Goal: Transaction & Acquisition: Download file/media

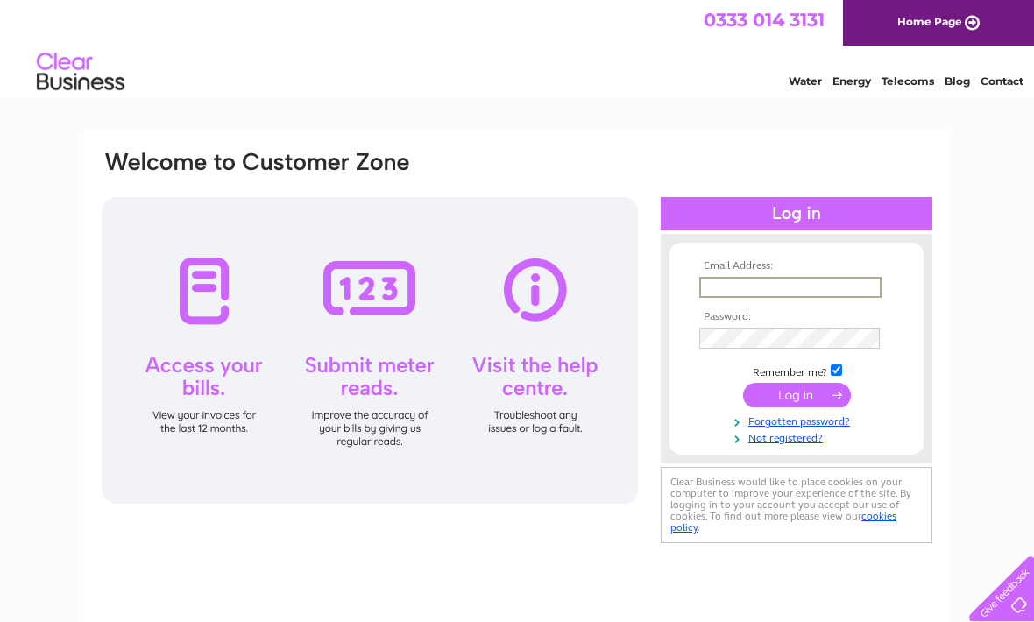
type input "trafalgartelevision@gmail.com"
click at [797, 396] on input "submit" at bounding box center [797, 395] width 108 height 25
click at [794, 389] on input "submit" at bounding box center [797, 393] width 108 height 25
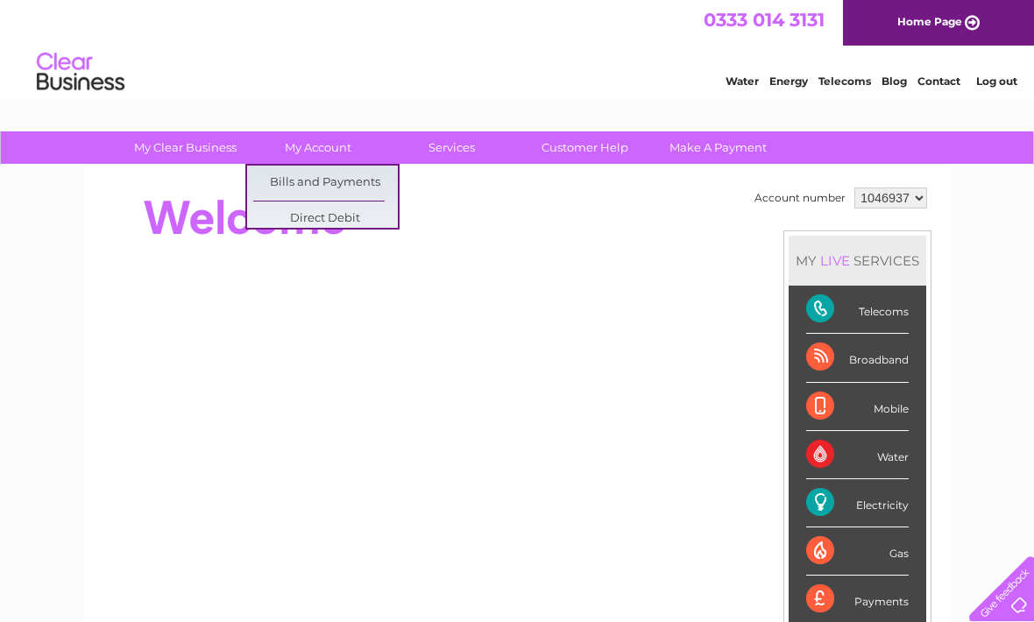
click at [540, 238] on div at bounding box center [419, 218] width 638 height 70
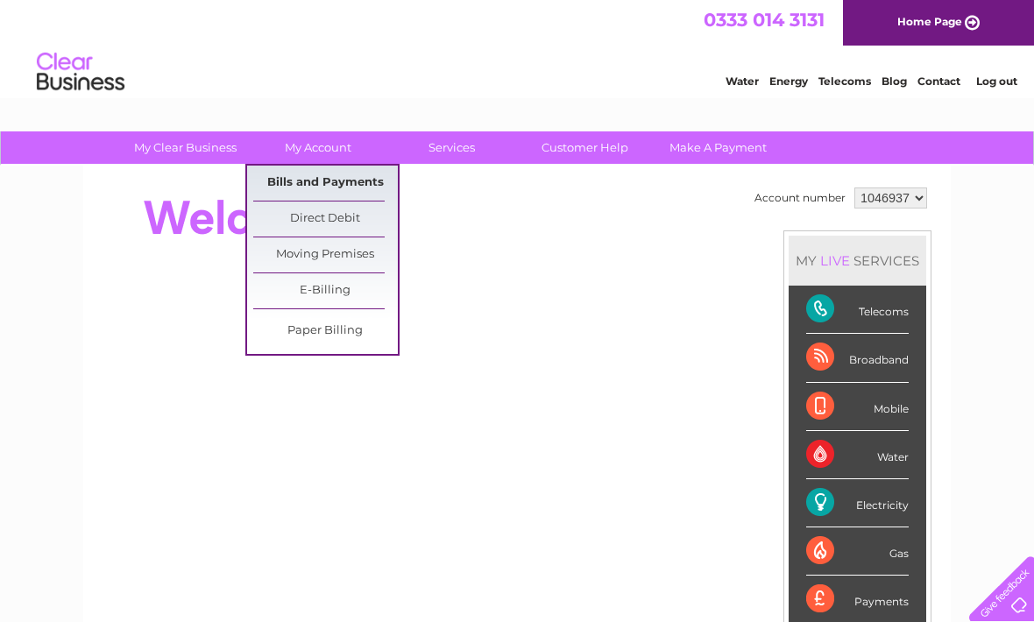
click at [343, 180] on link "Bills and Payments" at bounding box center [325, 183] width 145 height 35
click at [342, 179] on link "Bills and Payments" at bounding box center [325, 183] width 145 height 35
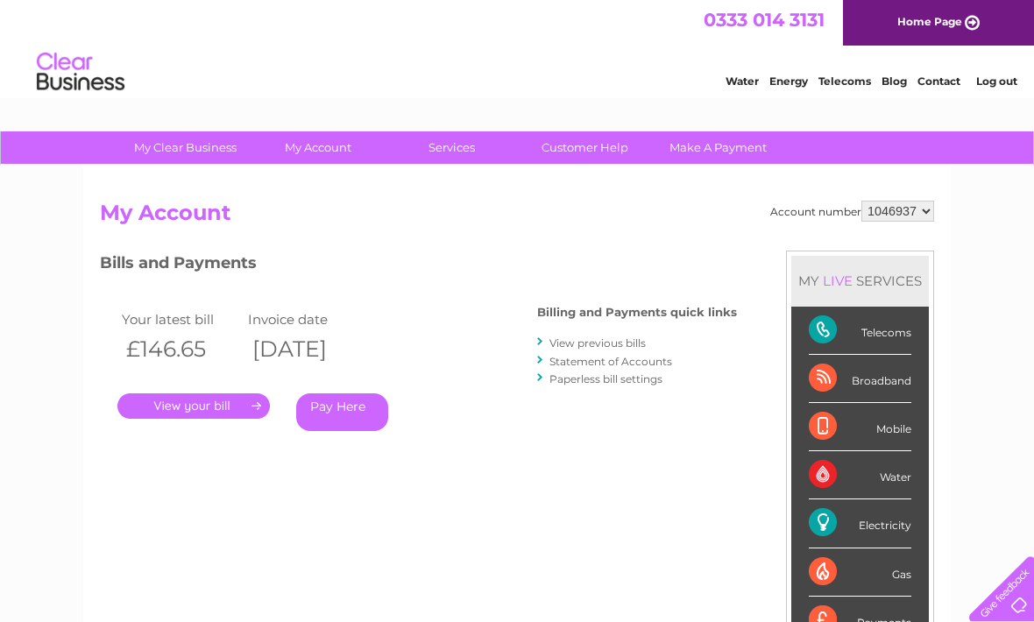
click at [582, 237] on div "Account number 1046937 My Account MY LIVE SERVICES Telecoms Broadband Mobile Wa…" at bounding box center [517, 465] width 834 height 528
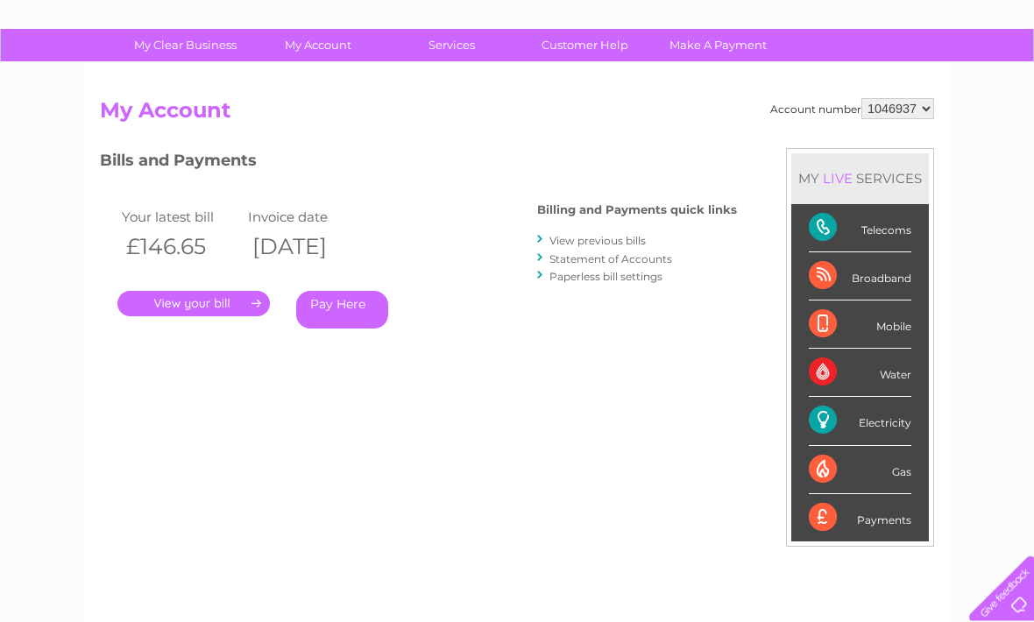
scroll to position [103, 0]
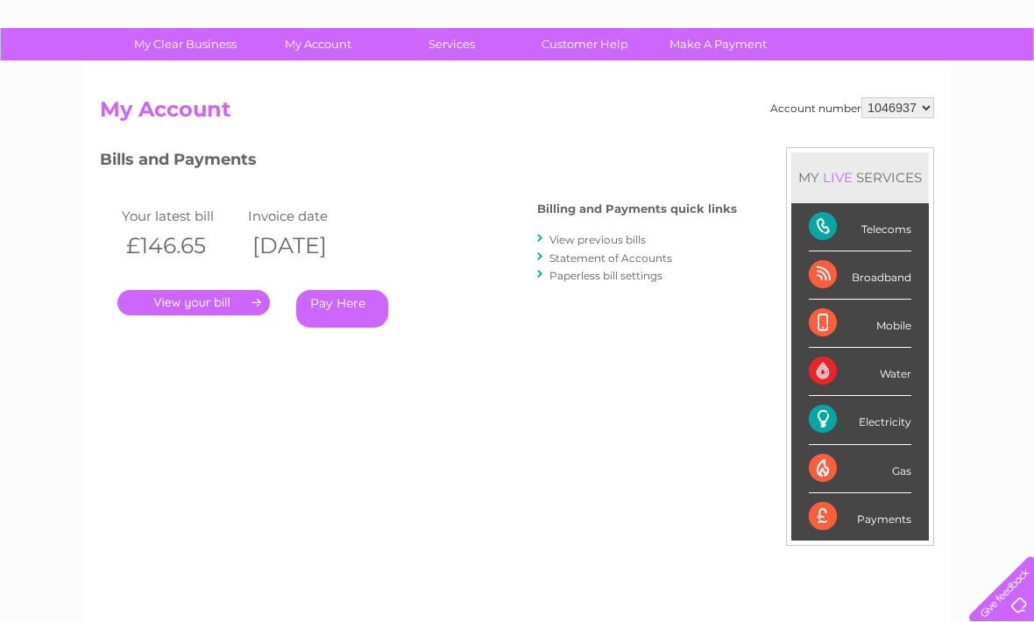
click at [626, 252] on link "Statement of Accounts" at bounding box center [610, 258] width 123 height 13
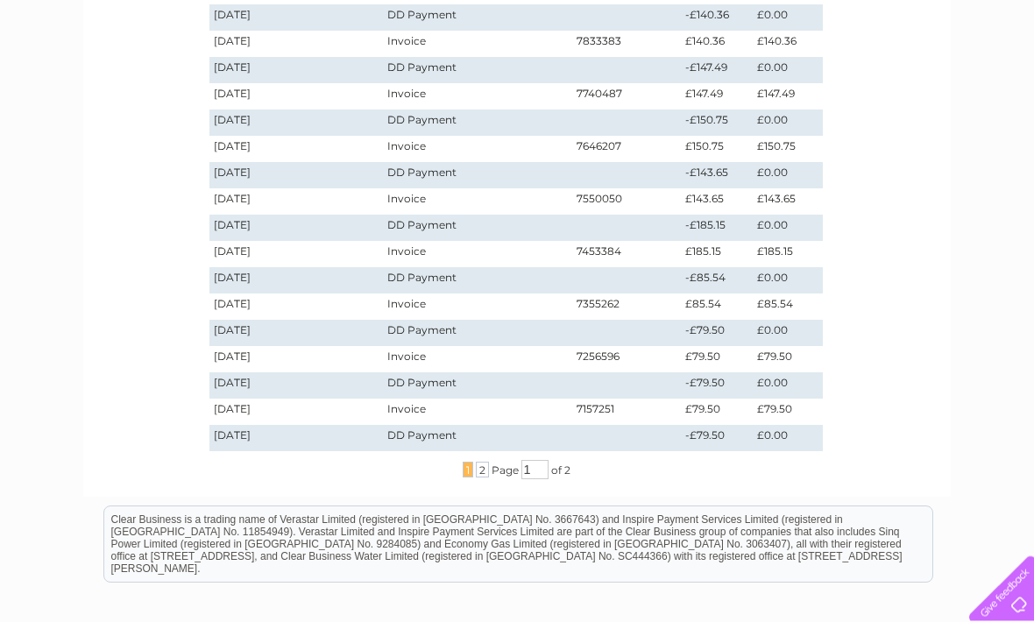
scroll to position [397, 0]
click at [481, 467] on span "2" at bounding box center [482, 468] width 13 height 16
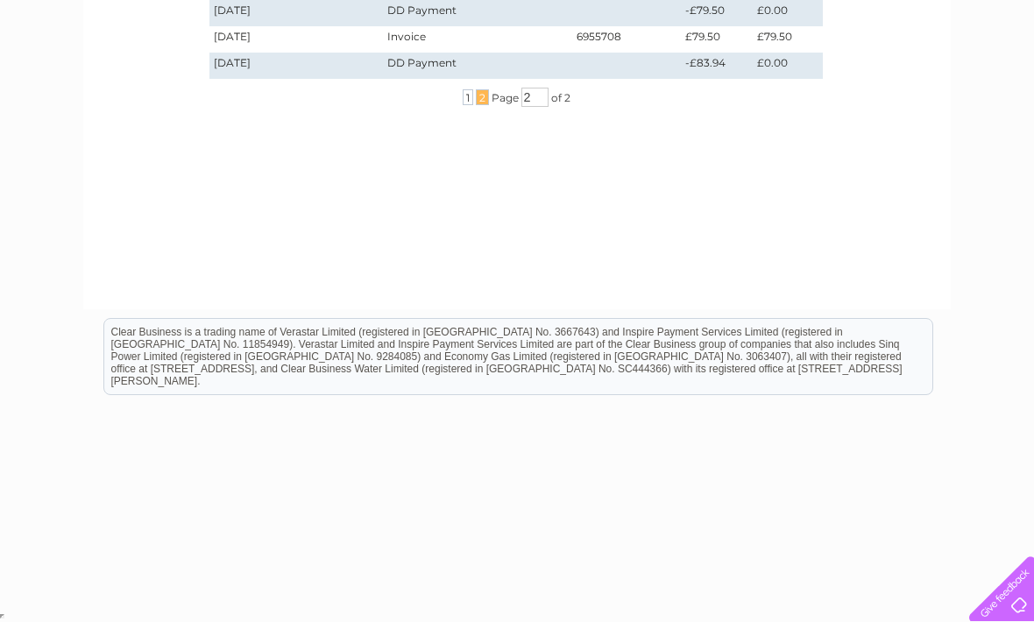
scroll to position [288, 0]
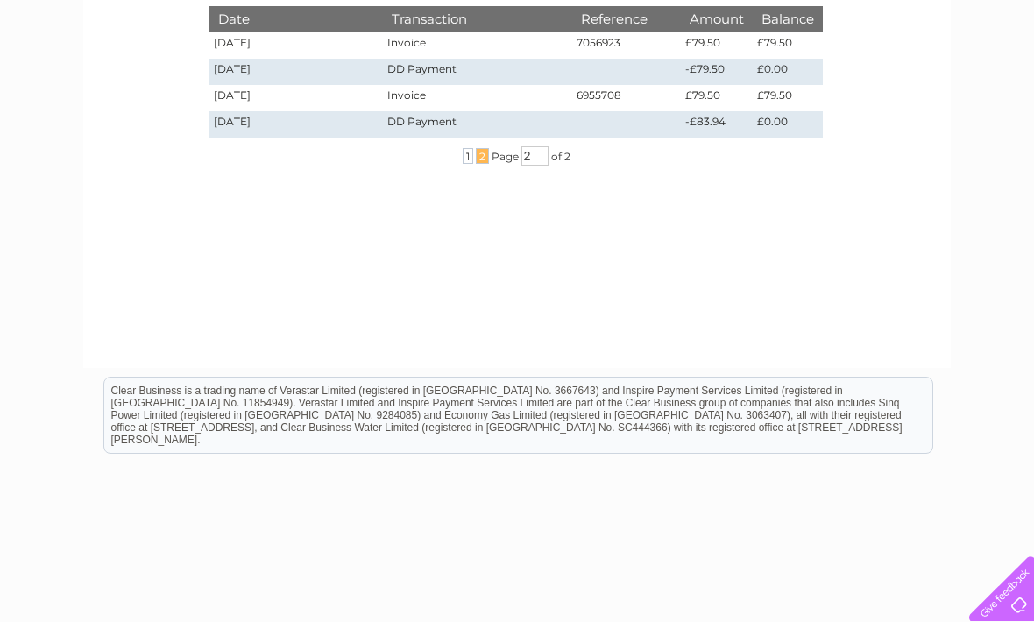
click at [602, 91] on td "6955708" at bounding box center [626, 98] width 109 height 26
click at [237, 96] on td "[DATE]" at bounding box center [296, 98] width 174 height 26
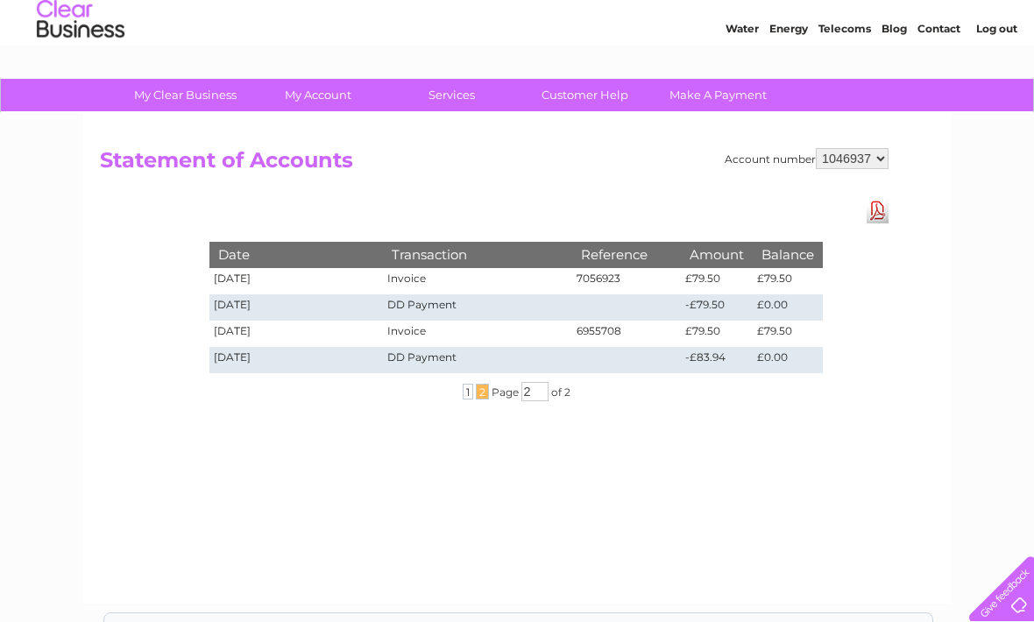
scroll to position [0, 0]
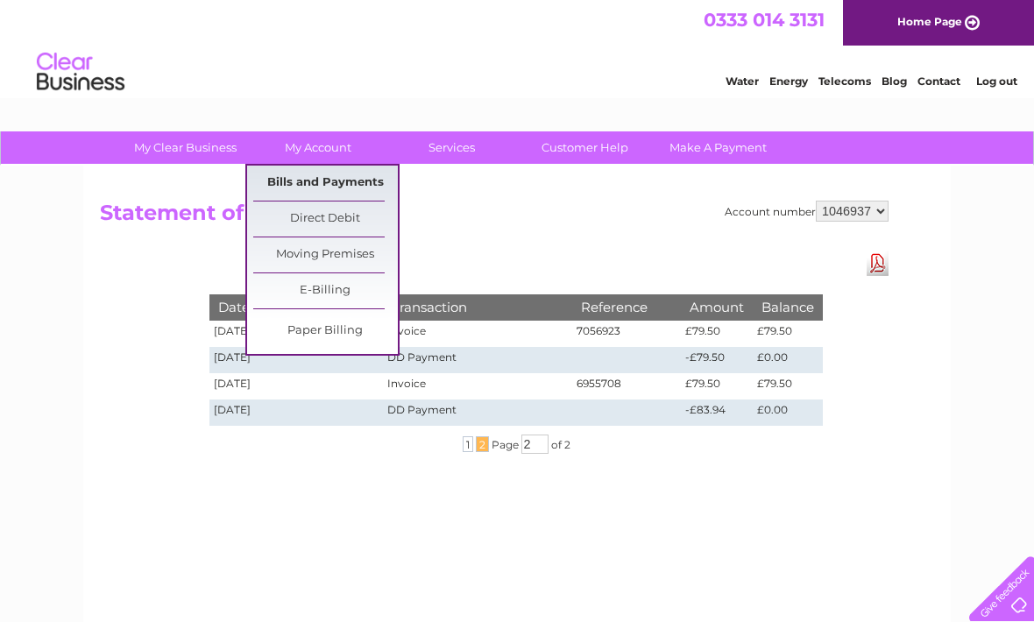
click at [350, 182] on link "Bills and Payments" at bounding box center [325, 183] width 145 height 35
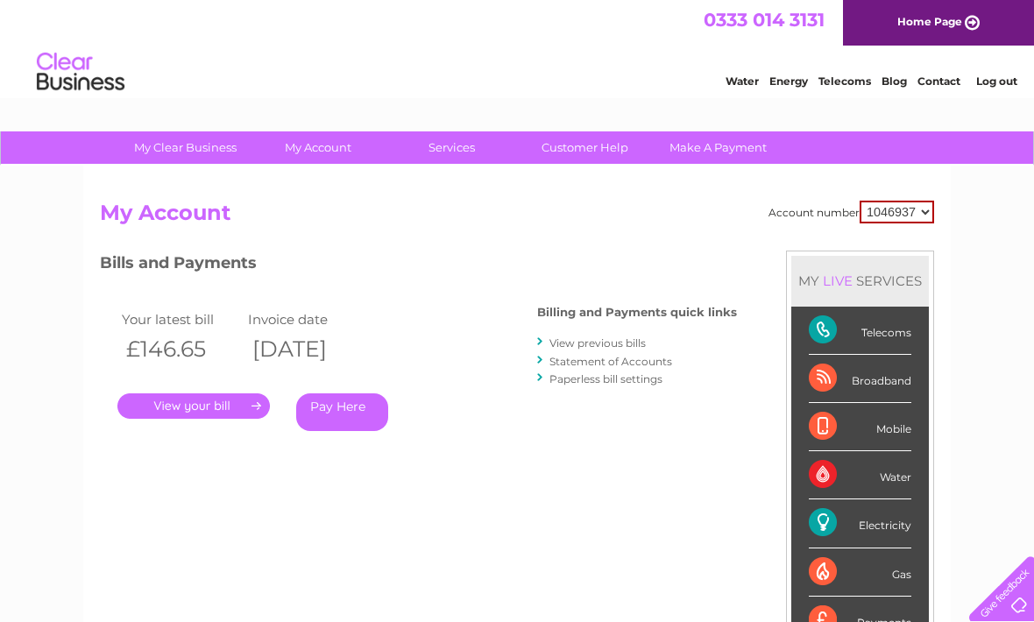
click at [617, 337] on link "View previous bills" at bounding box center [597, 343] width 96 height 13
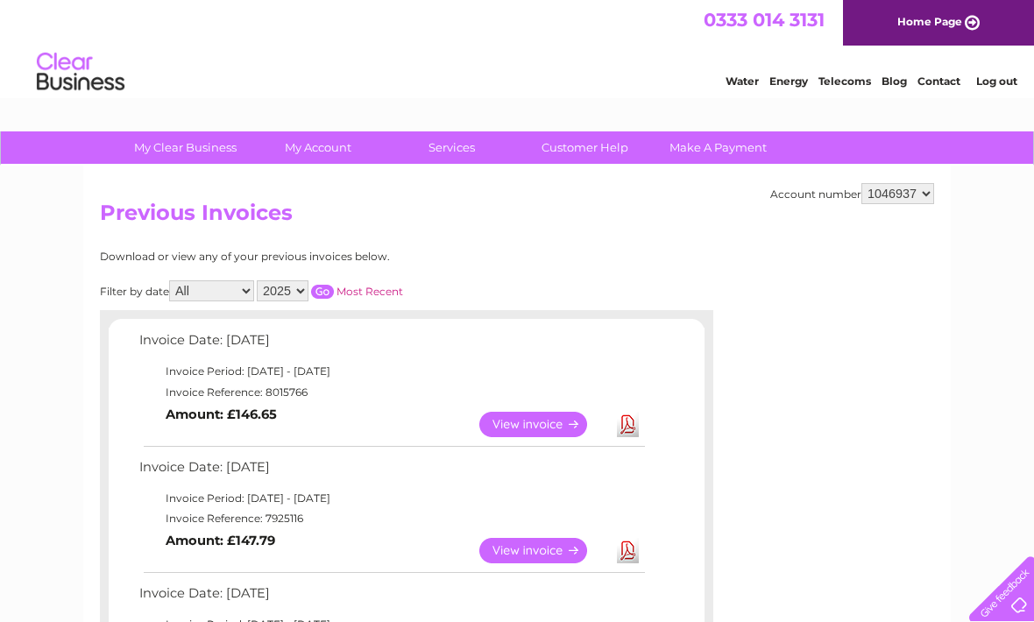
click at [308, 288] on select "2025 2024 2023 2022" at bounding box center [283, 290] width 52 height 21
click at [332, 288] on input "button" at bounding box center [322, 292] width 23 height 14
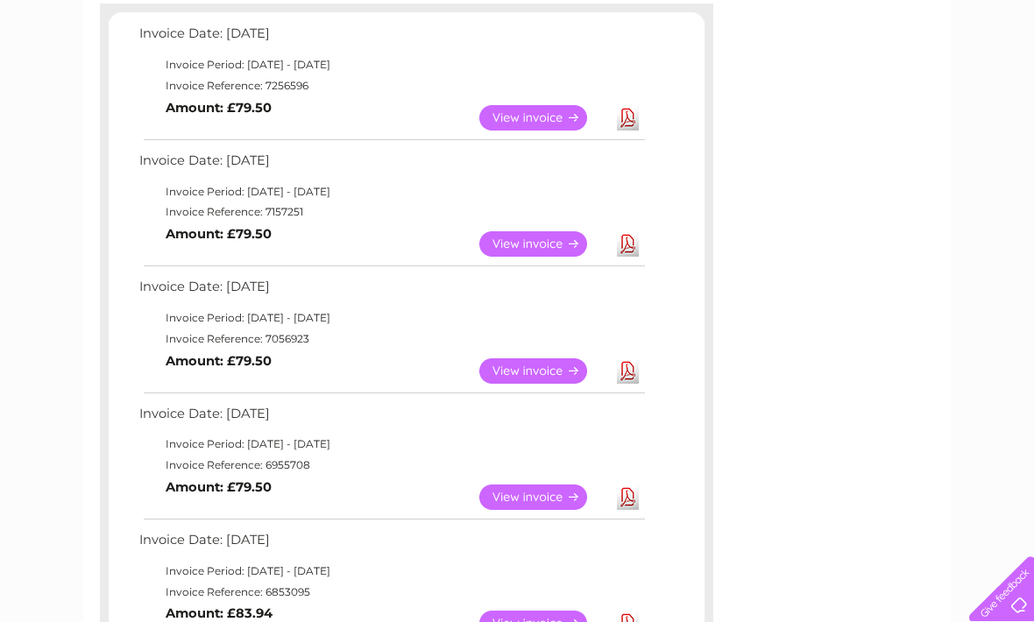
scroll to position [306, 0]
click at [548, 362] on link "View" at bounding box center [543, 371] width 129 height 25
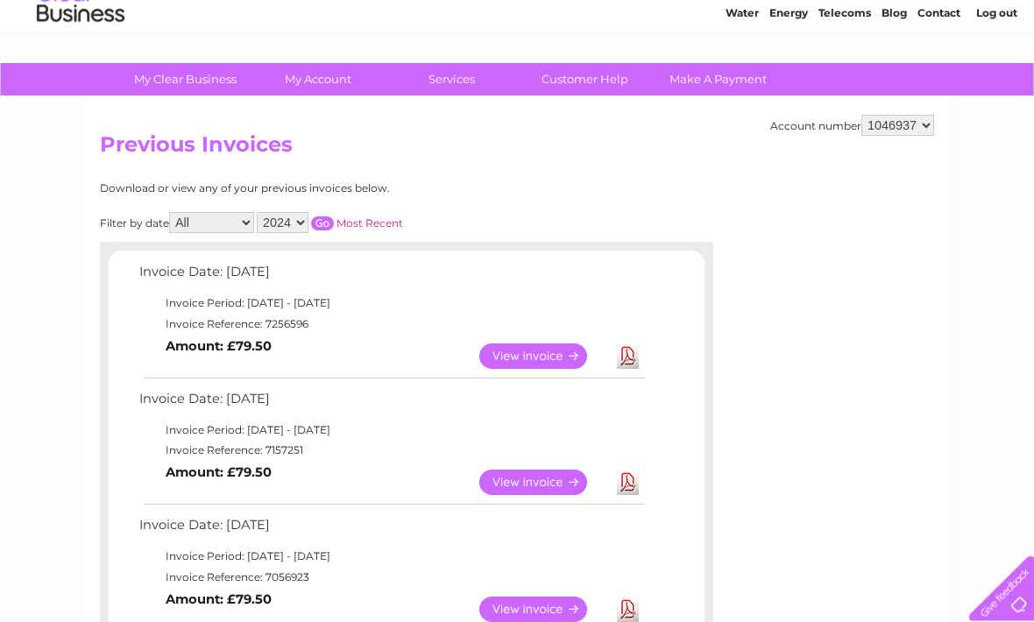
scroll to position [0, 0]
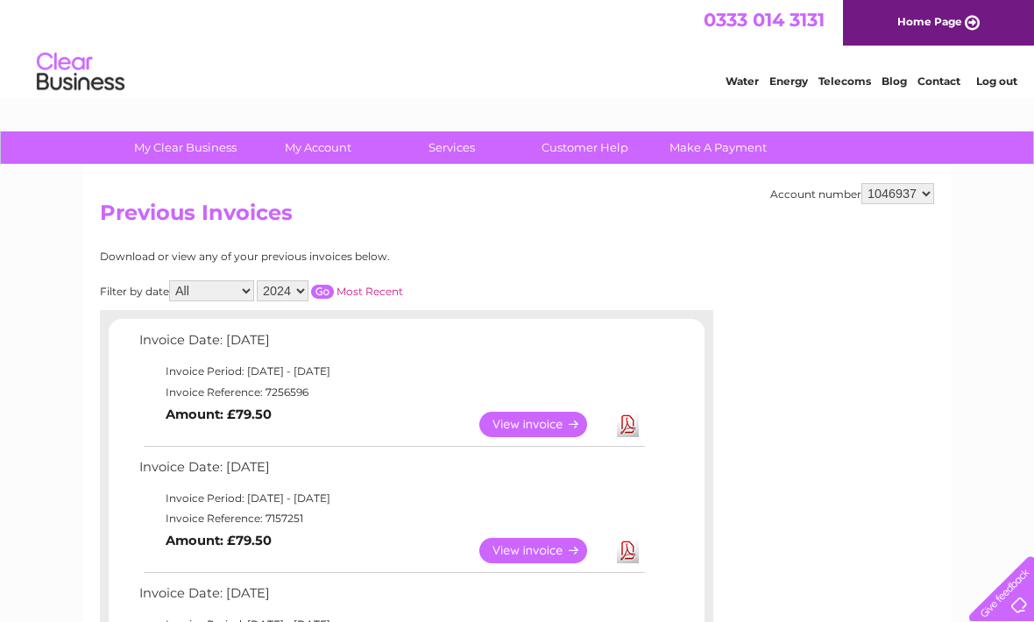
click at [308, 288] on select "2025 2024 2023 2022" at bounding box center [283, 290] width 52 height 21
click at [334, 286] on input "button" at bounding box center [322, 292] width 23 height 14
click at [308, 288] on select "2025 2024 2023 2022" at bounding box center [283, 290] width 52 height 21
click at [334, 285] on input "button" at bounding box center [322, 292] width 23 height 14
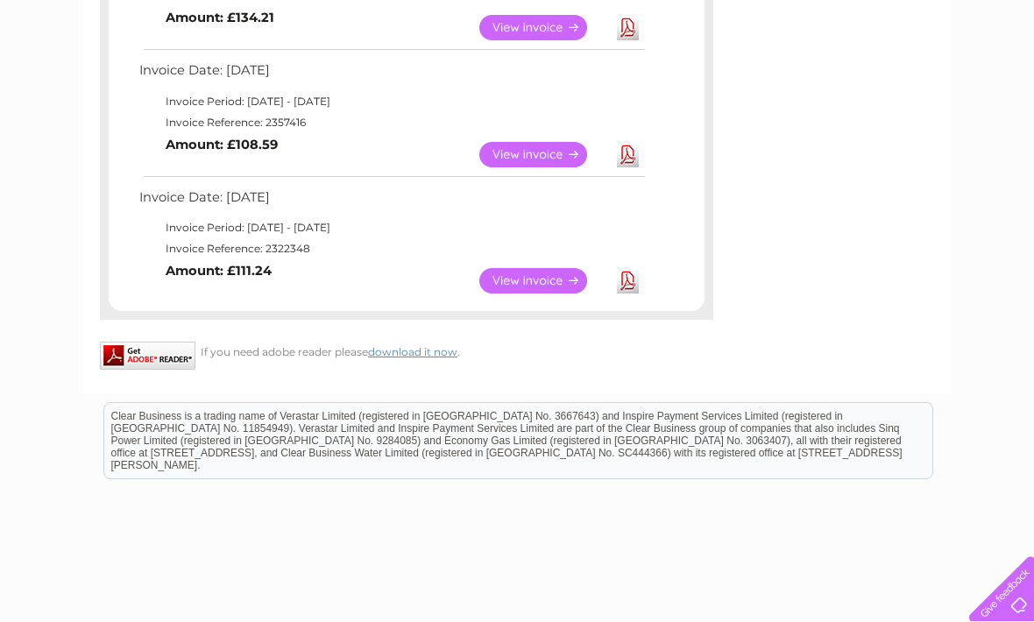
scroll to position [540, 0]
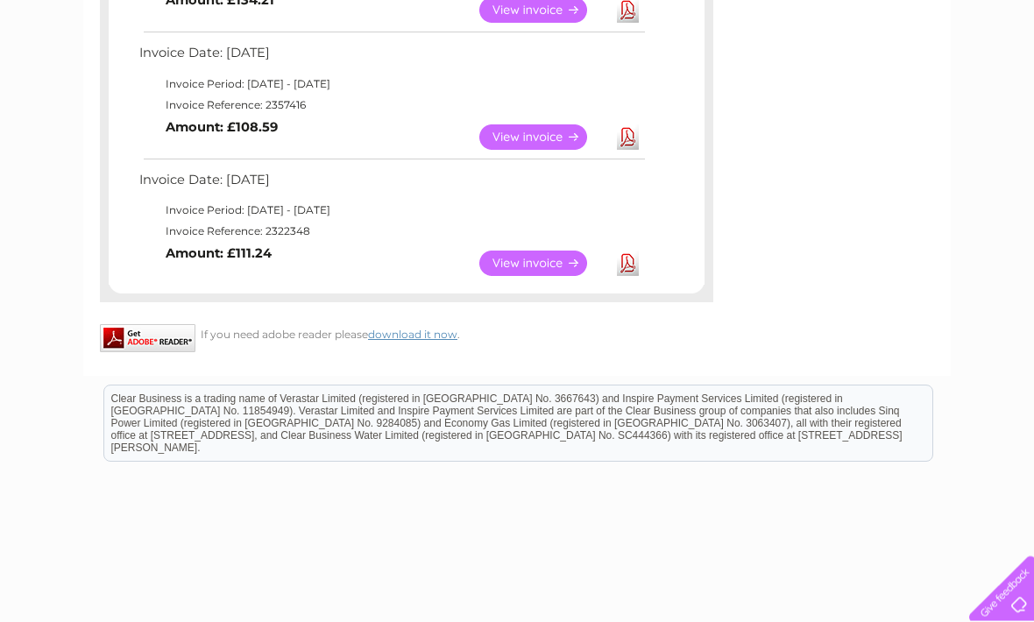
click at [537, 259] on link "View" at bounding box center [543, 264] width 129 height 25
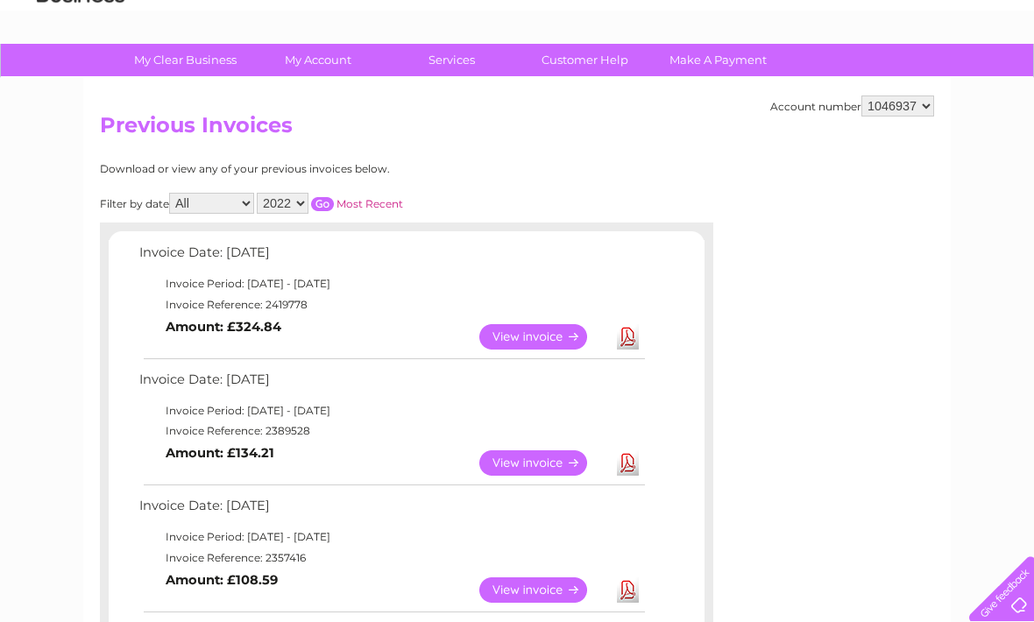
scroll to position [86, 0]
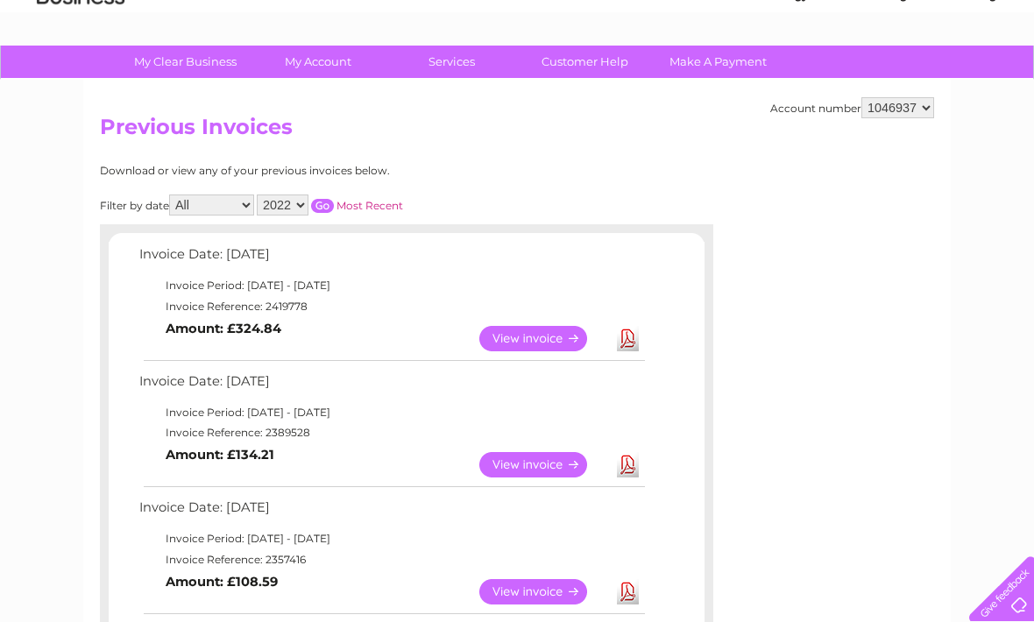
click at [308, 204] on select "2025 2024 2023 2022" at bounding box center [283, 205] width 52 height 21
click at [351, 195] on div "Filter by date All January February March April May June July August September …" at bounding box center [330, 205] width 460 height 21
click at [334, 201] on input "button" at bounding box center [322, 206] width 23 height 14
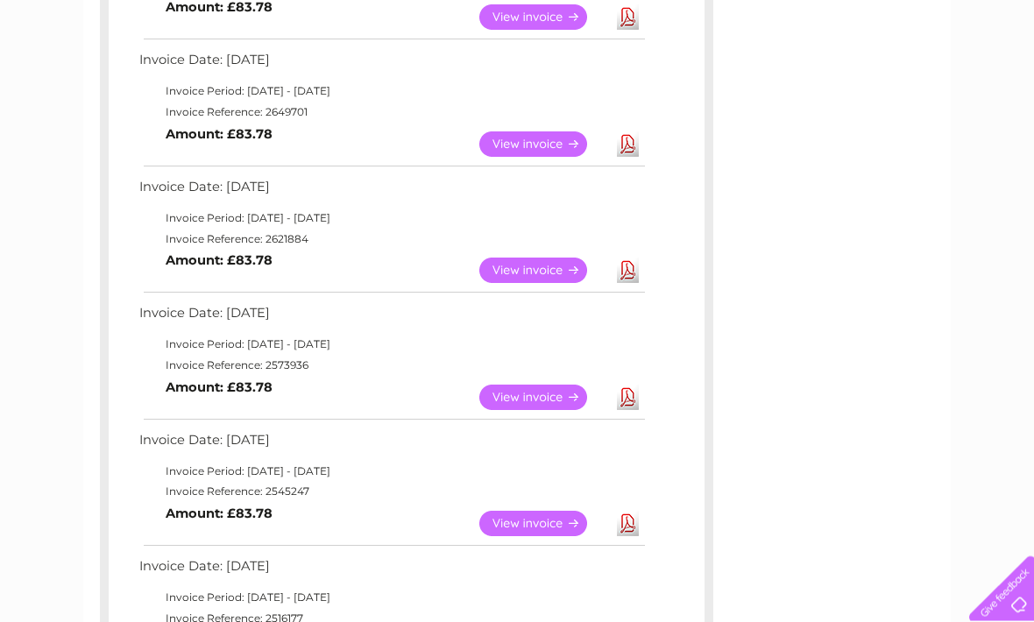
scroll to position [913, 0]
click at [533, 388] on link "View" at bounding box center [543, 397] width 129 height 25
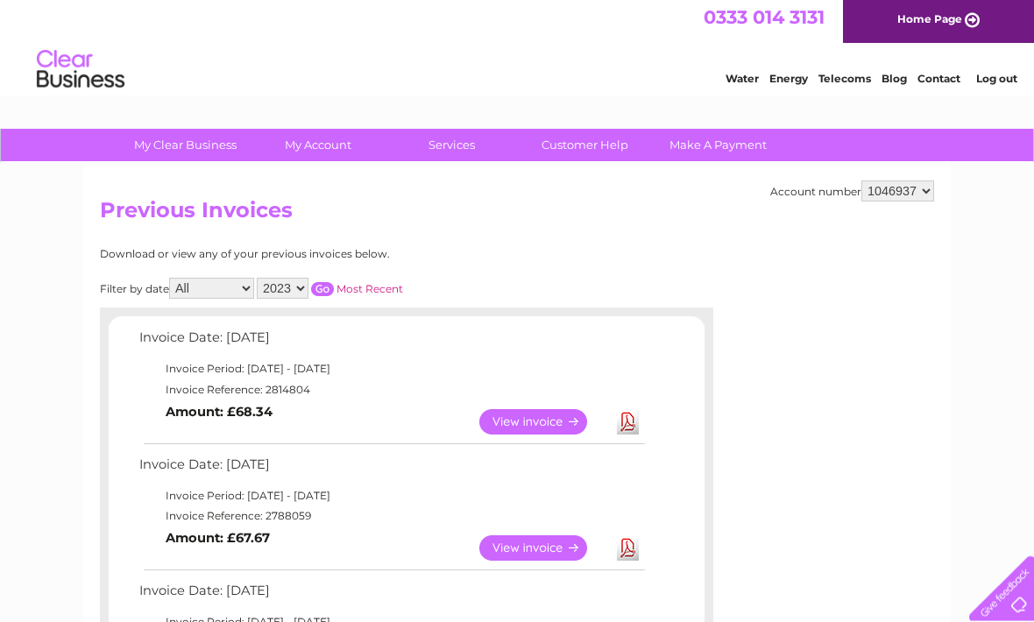
scroll to position [0, 0]
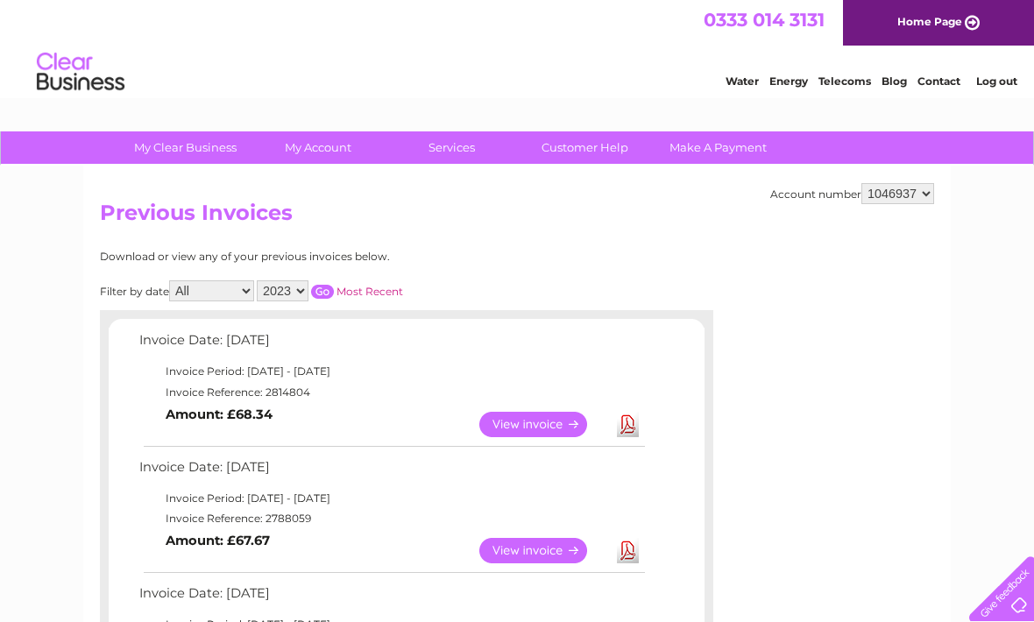
click at [308, 288] on select "2025 2024 2023 2022" at bounding box center [283, 290] width 52 height 21
click at [334, 285] on input "button" at bounding box center [322, 292] width 23 height 14
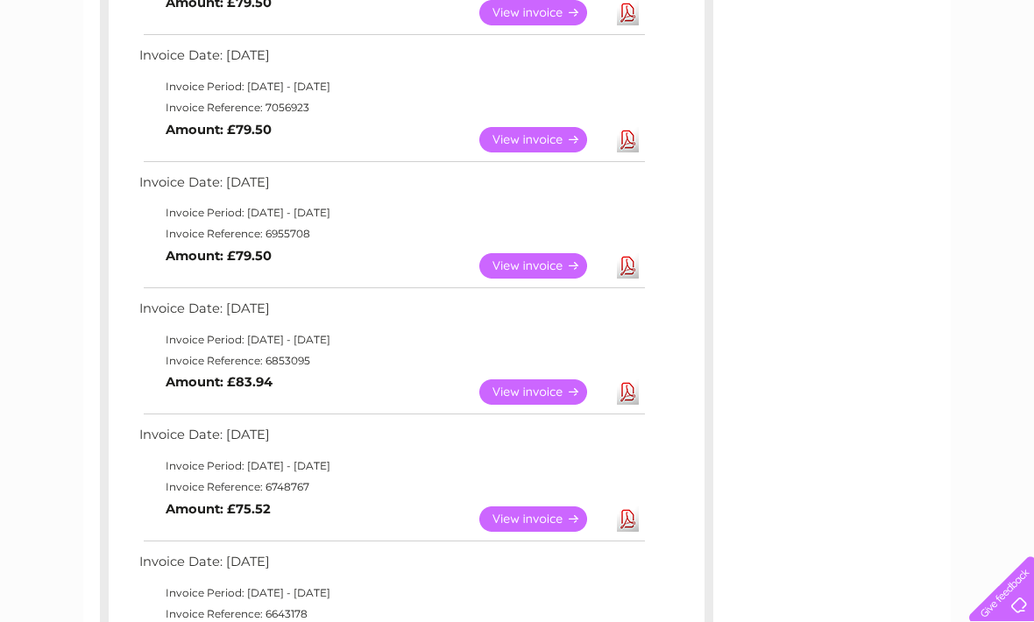
scroll to position [535, 0]
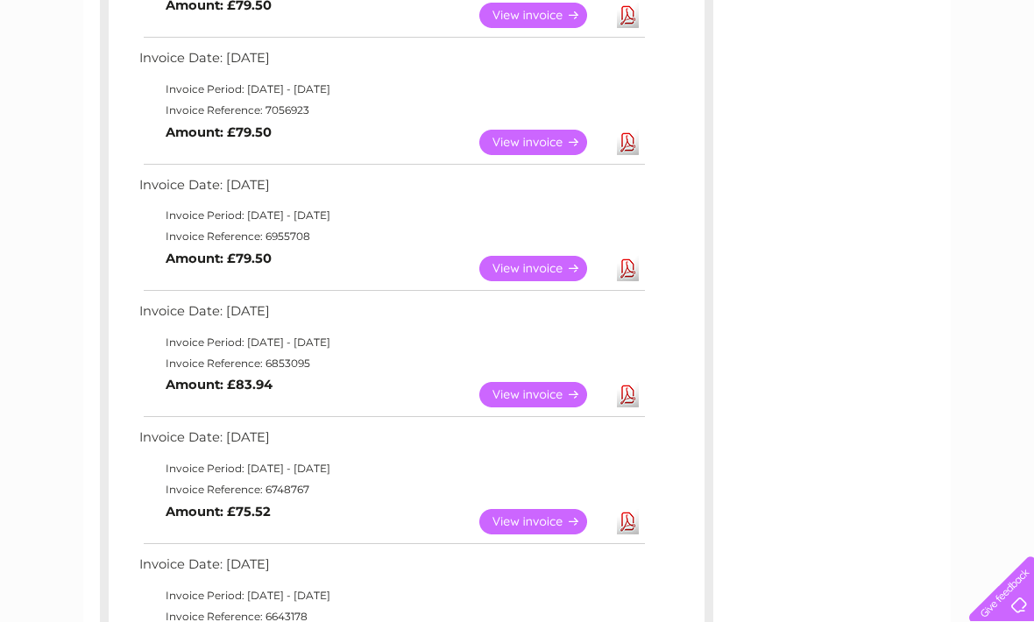
click at [529, 256] on link "View" at bounding box center [543, 268] width 129 height 25
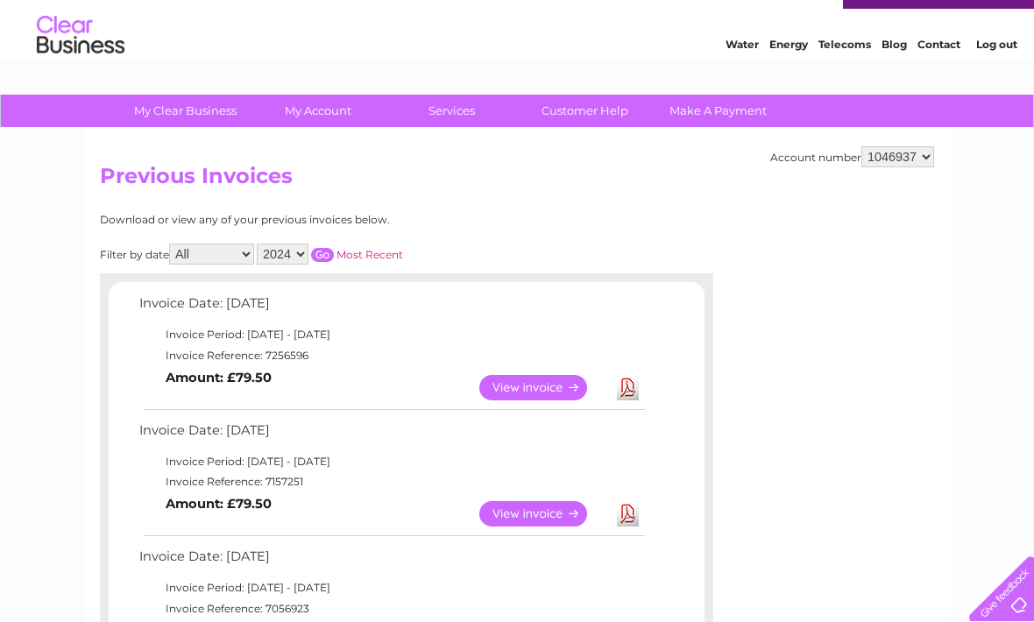
scroll to position [0, 0]
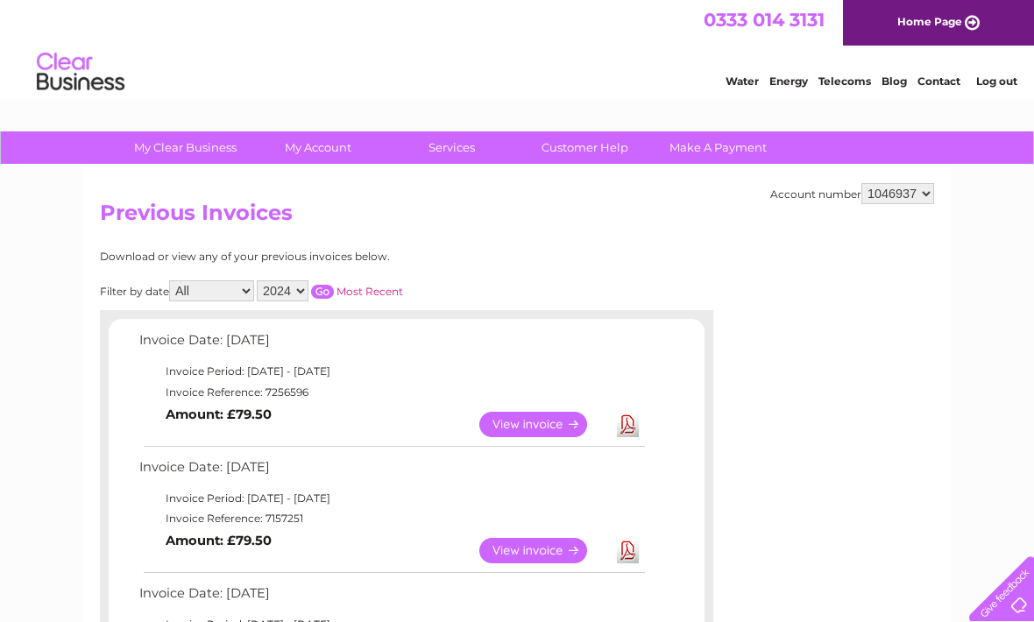
click at [308, 294] on select "2025 2024 2023 2022" at bounding box center [283, 290] width 52 height 21
click at [334, 288] on input "button" at bounding box center [322, 292] width 23 height 14
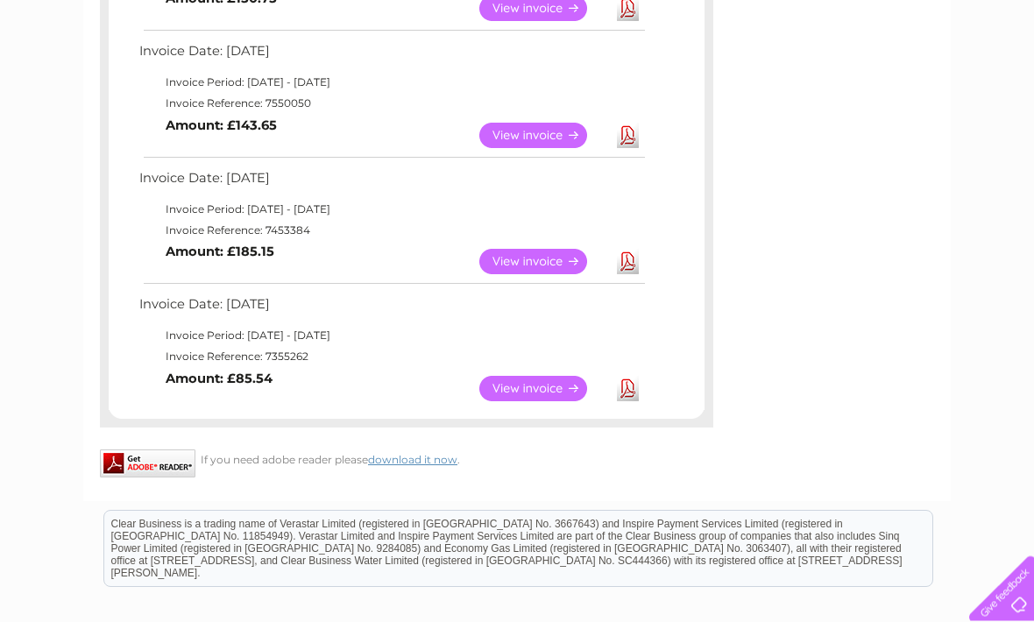
scroll to position [896, 0]
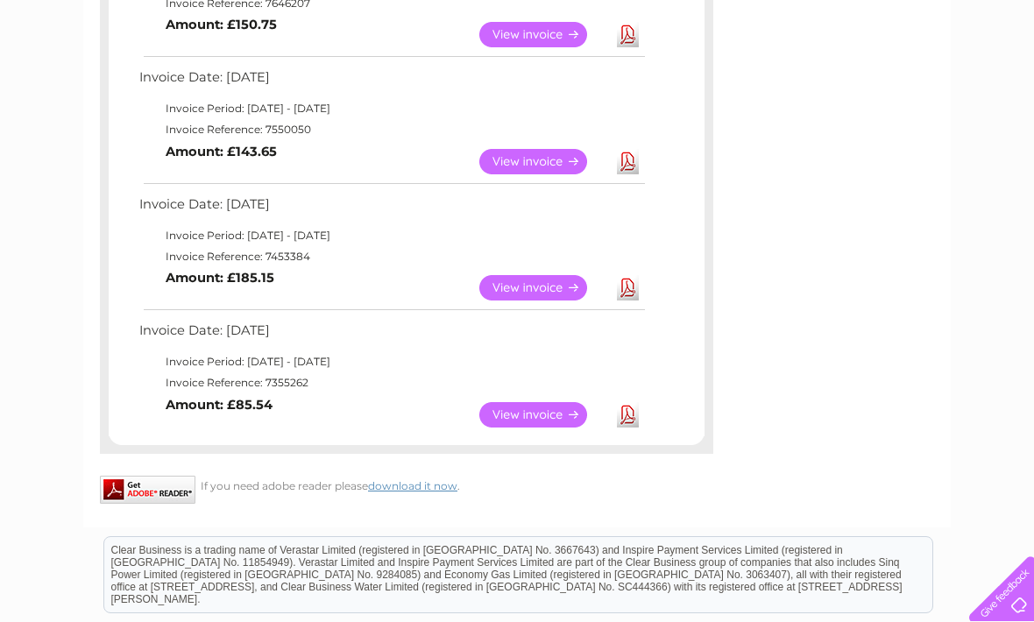
click at [536, 402] on link "View" at bounding box center [543, 414] width 129 height 25
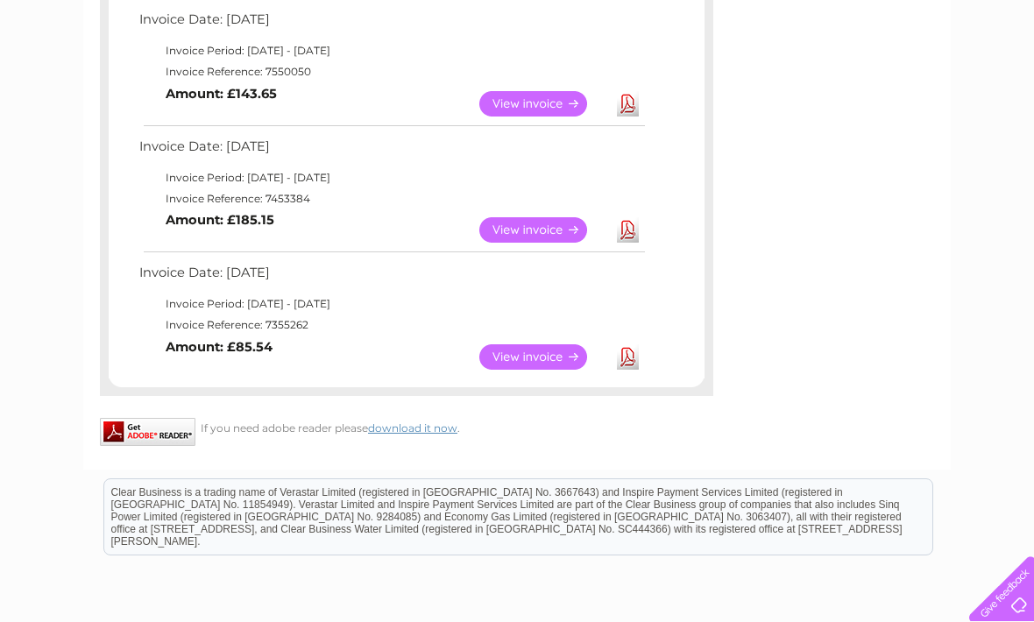
click at [532, 217] on link "View" at bounding box center [543, 229] width 129 height 25
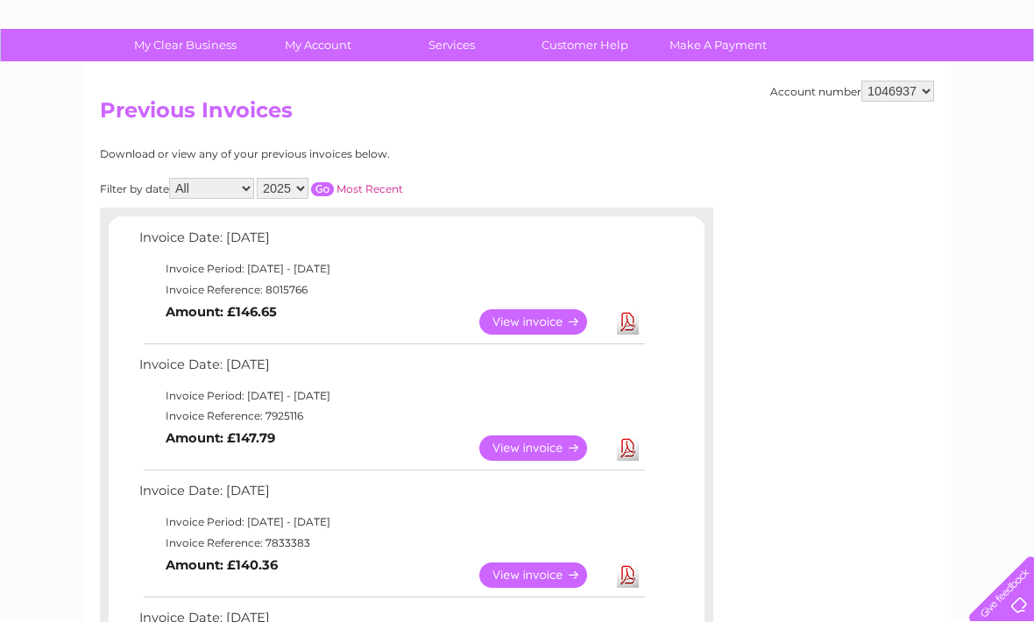
scroll to position [0, 0]
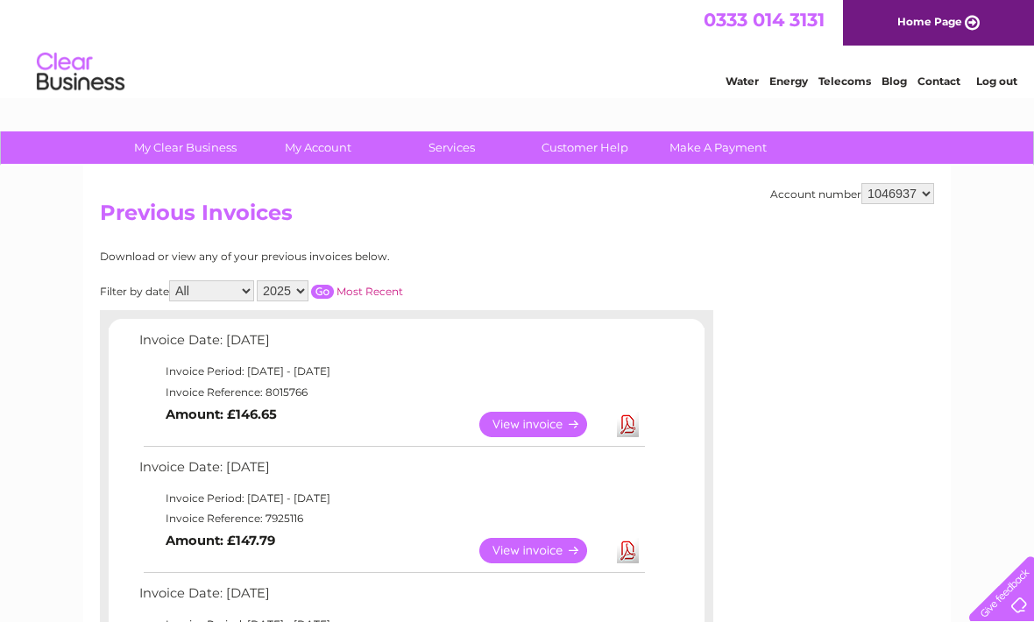
click at [308, 281] on select "2025 2024 2023 2022" at bounding box center [283, 290] width 52 height 21
click at [334, 285] on input "button" at bounding box center [322, 292] width 23 height 14
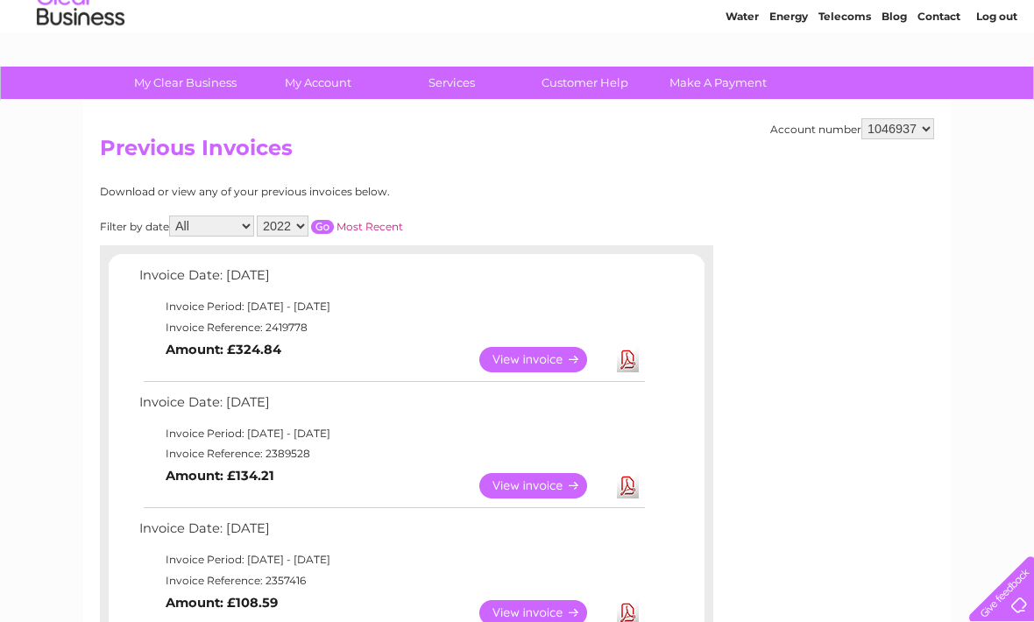
scroll to position [29, 0]
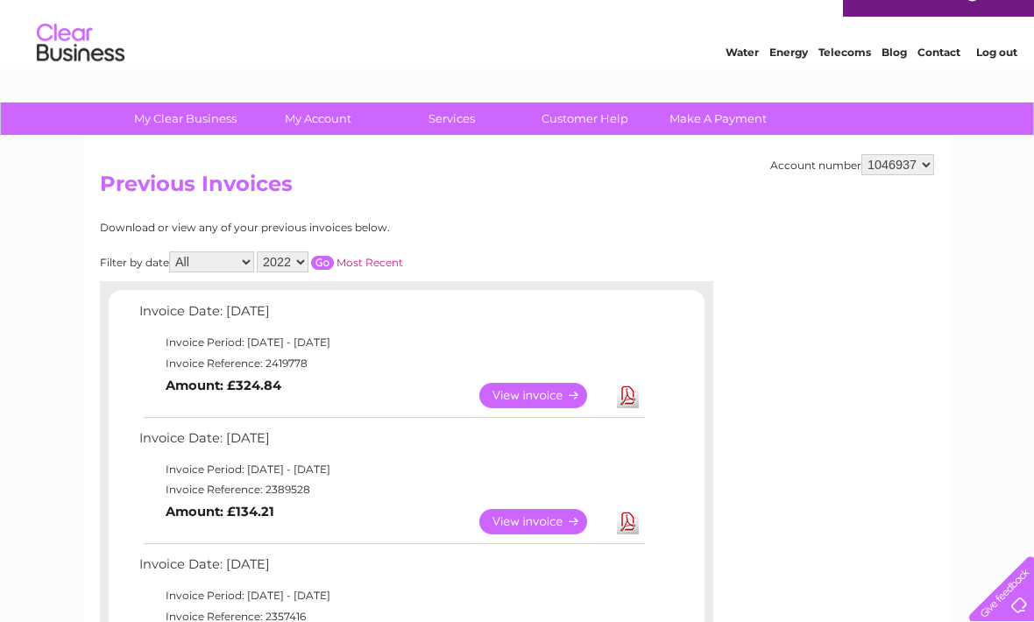
click at [522, 393] on link "View" at bounding box center [543, 395] width 129 height 25
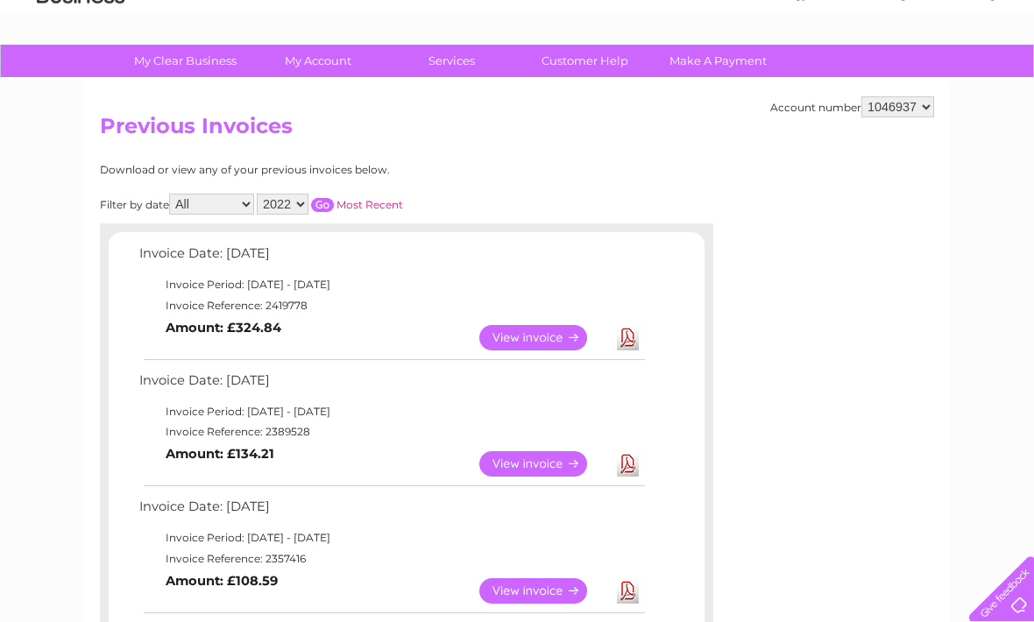
click at [308, 205] on select "2025 2024 2023 2022" at bounding box center [283, 204] width 52 height 21
select select "2024"
click at [334, 198] on input "button" at bounding box center [322, 205] width 23 height 14
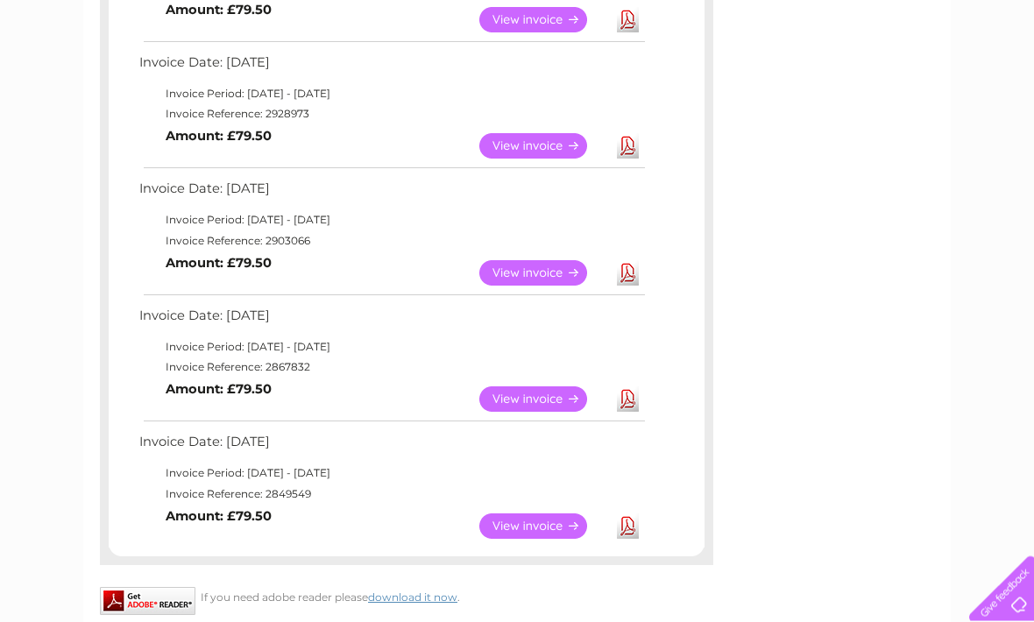
scroll to position [1291, 0]
click at [521, 514] on link "View" at bounding box center [543, 526] width 129 height 25
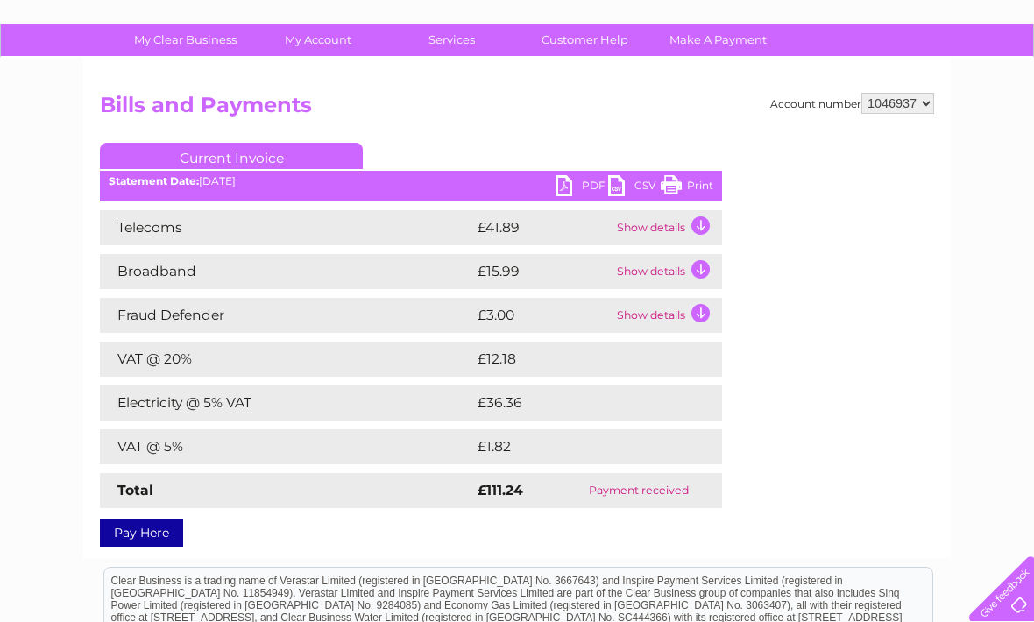
scroll to position [110, 0]
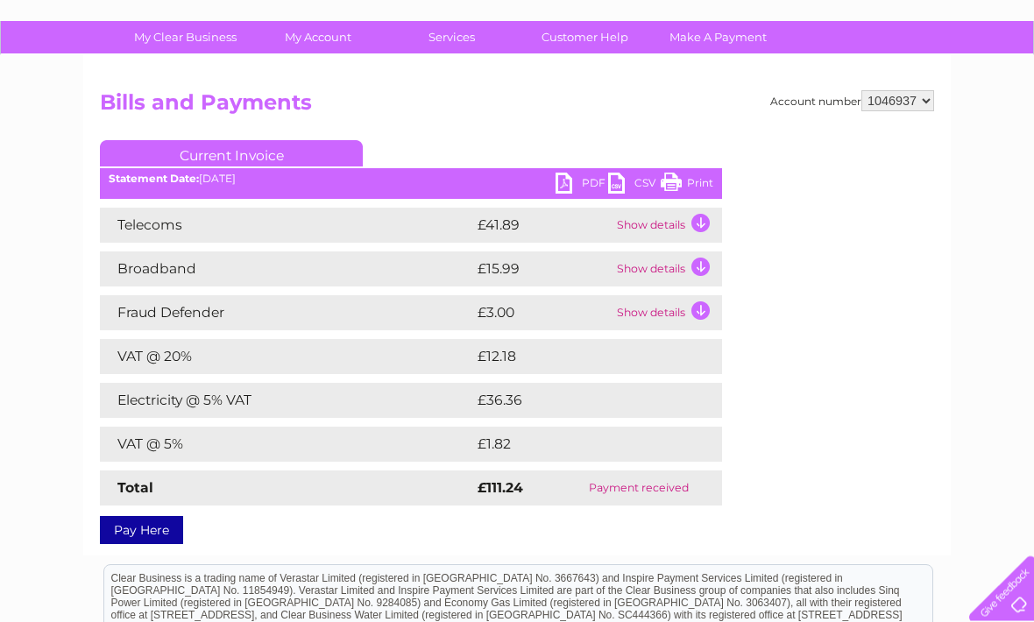
click at [700, 223] on td "Show details" at bounding box center [668, 226] width 110 height 35
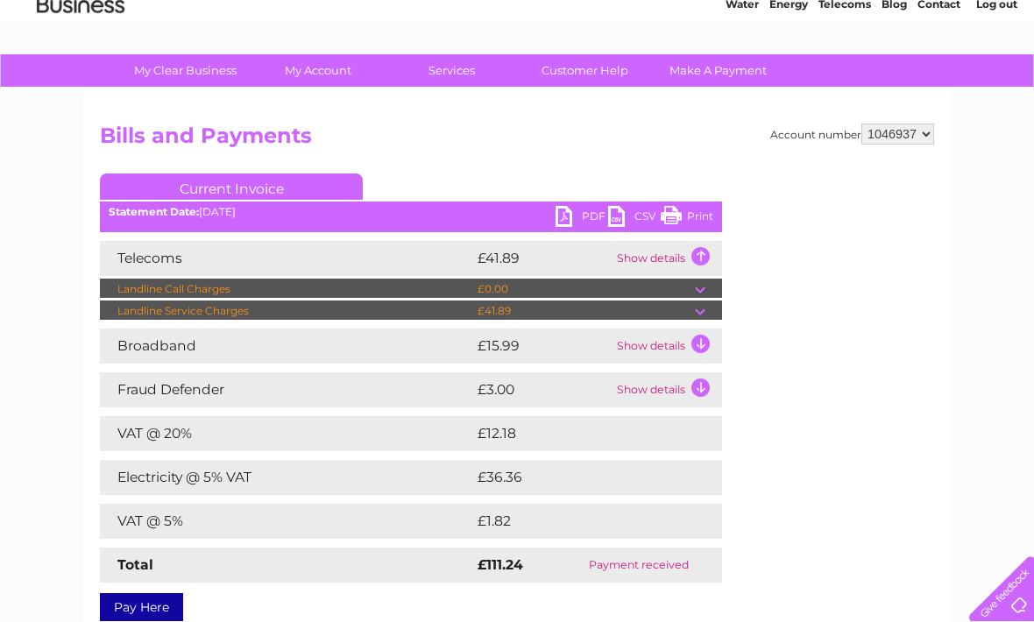
scroll to position [0, 0]
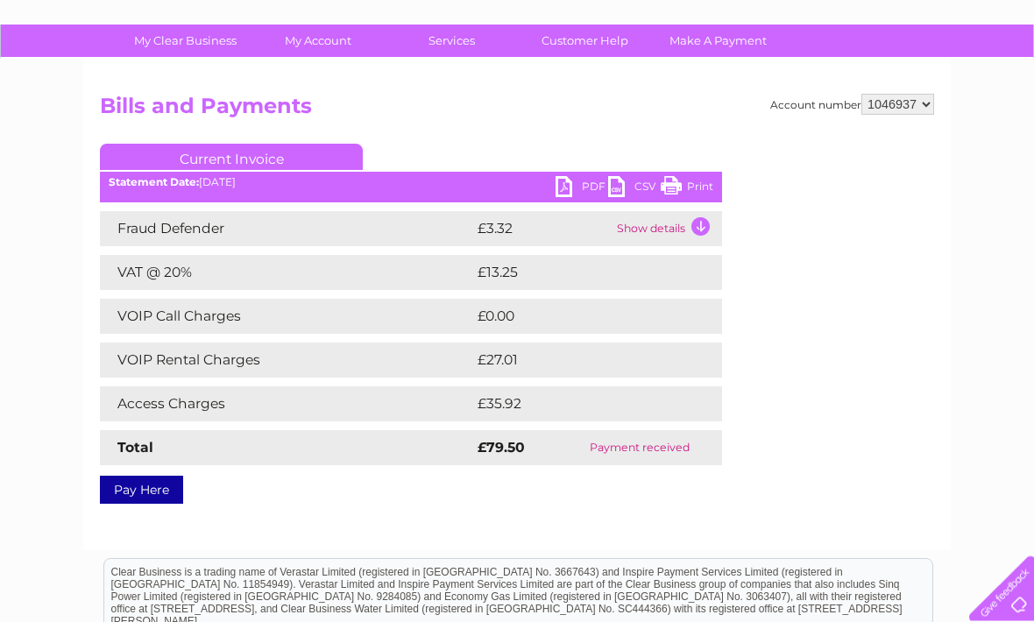
scroll to position [104, 0]
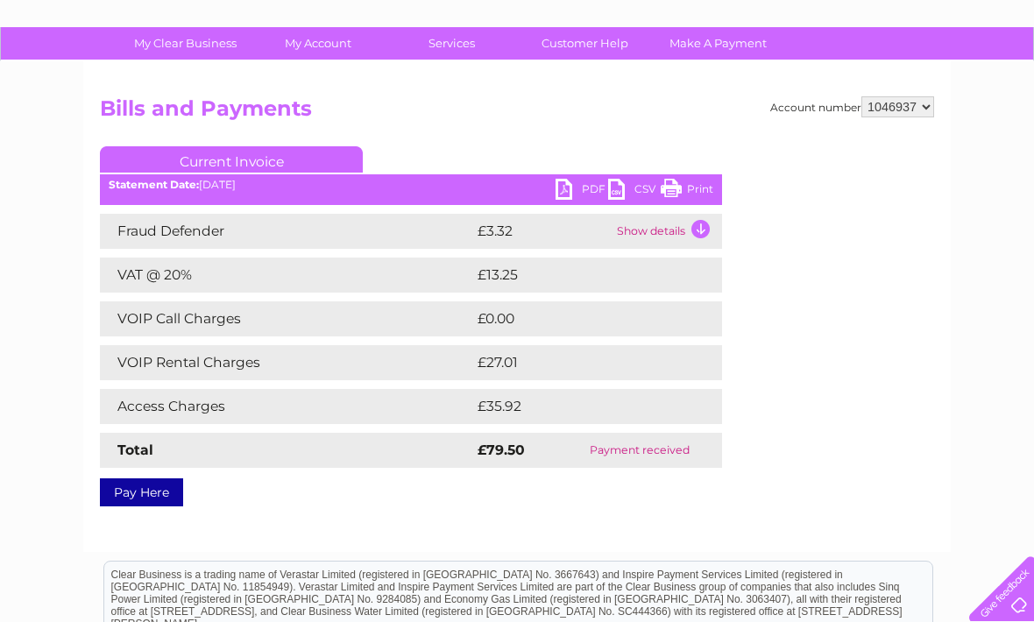
click at [570, 180] on link "PDF" at bounding box center [582, 191] width 53 height 25
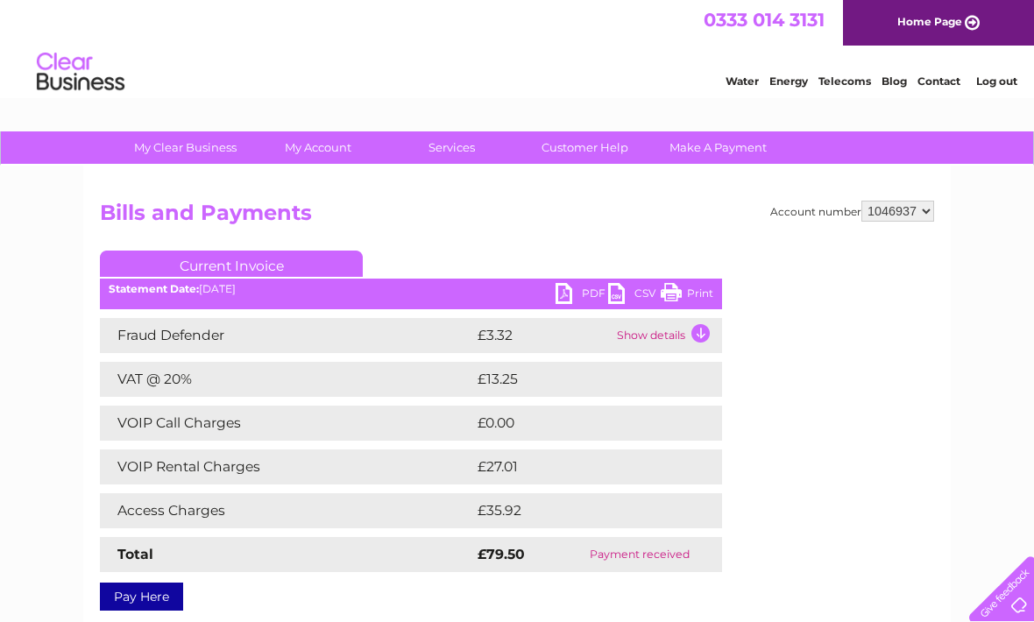
scroll to position [162, 0]
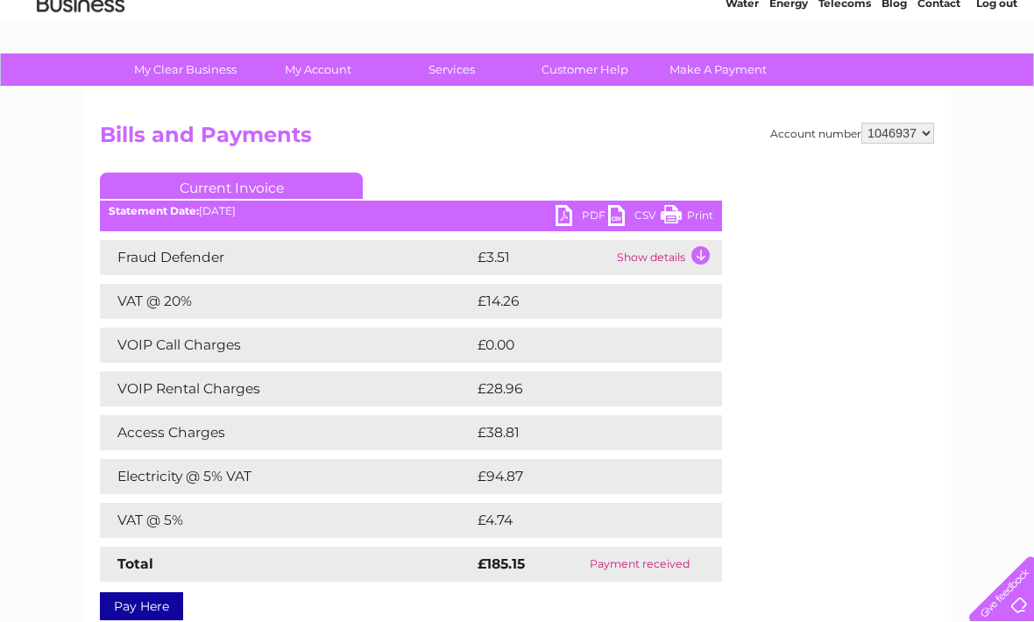
scroll to position [77, 0]
click at [571, 215] on link "PDF" at bounding box center [582, 218] width 53 height 25
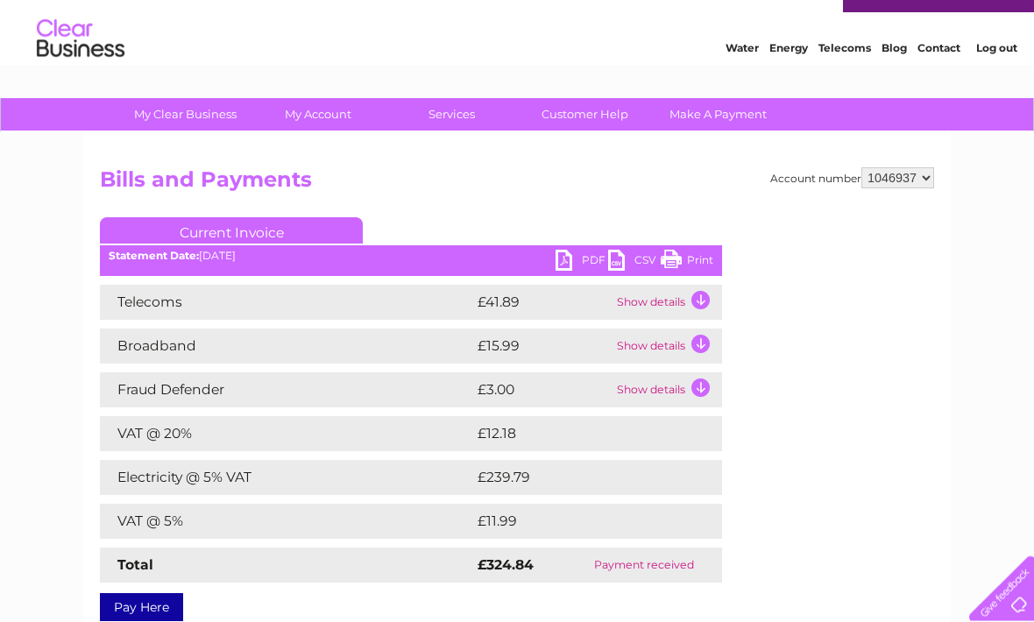
scroll to position [32, 0]
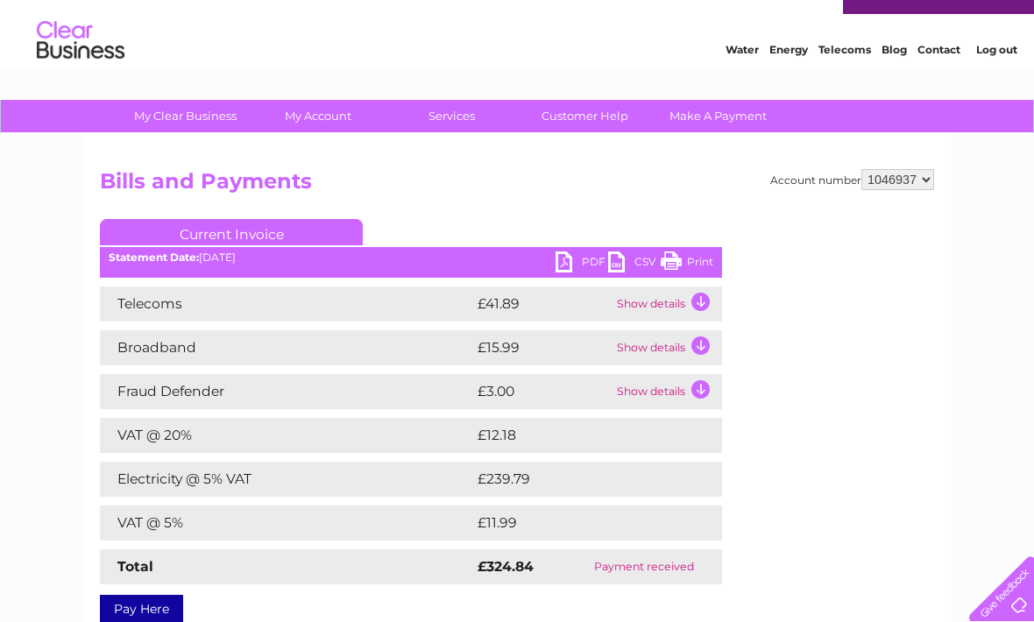
click at [566, 261] on link "PDF" at bounding box center [582, 264] width 53 height 25
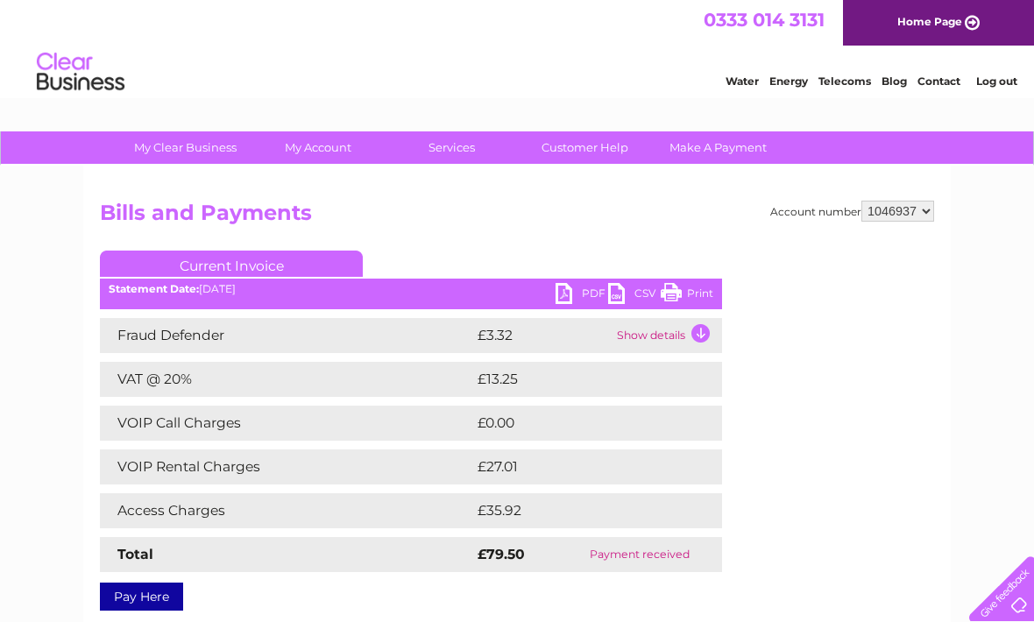
click at [573, 301] on link "PDF" at bounding box center [582, 295] width 53 height 25
click at [1006, 79] on link "Log out" at bounding box center [996, 80] width 41 height 13
